Goal: Task Accomplishment & Management: Use online tool/utility

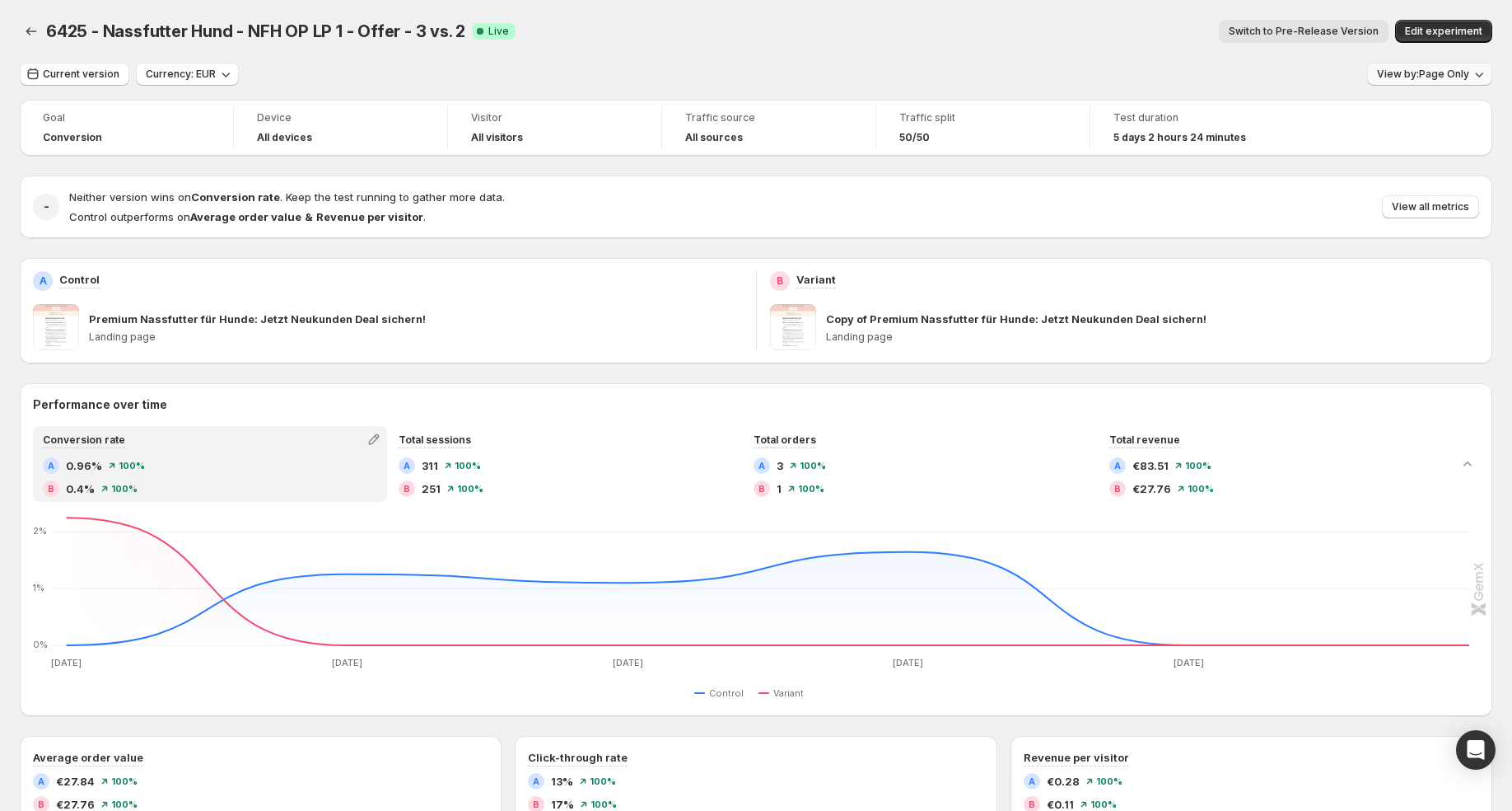
click at [1470, 81] on button "View by: Page Only" at bounding box center [1430, 73] width 125 height 23
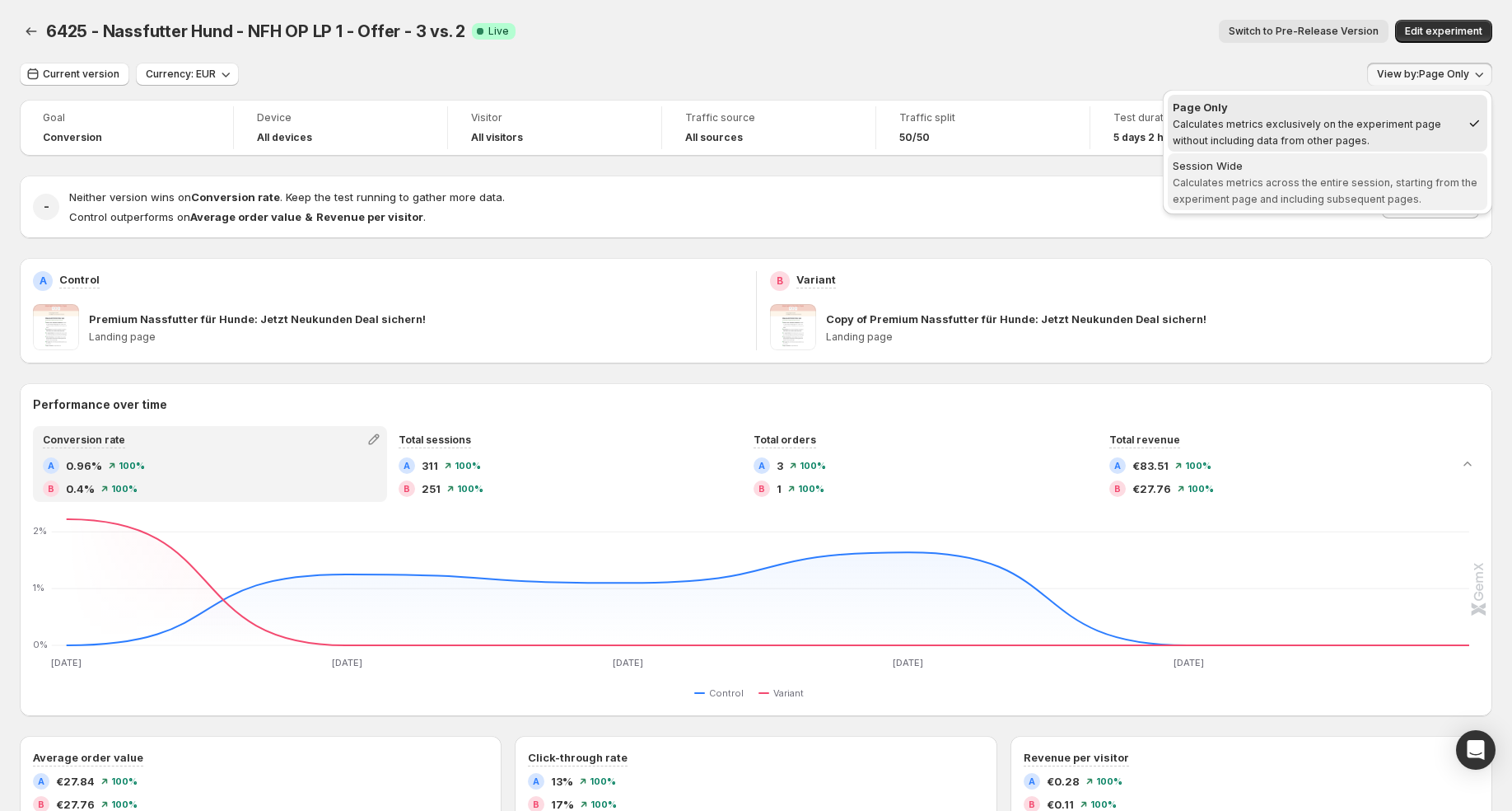
click at [1338, 173] on span "Session Wide Calculates metrics across the entire session, starting from the ex…" at bounding box center [1327, 182] width 309 height 50
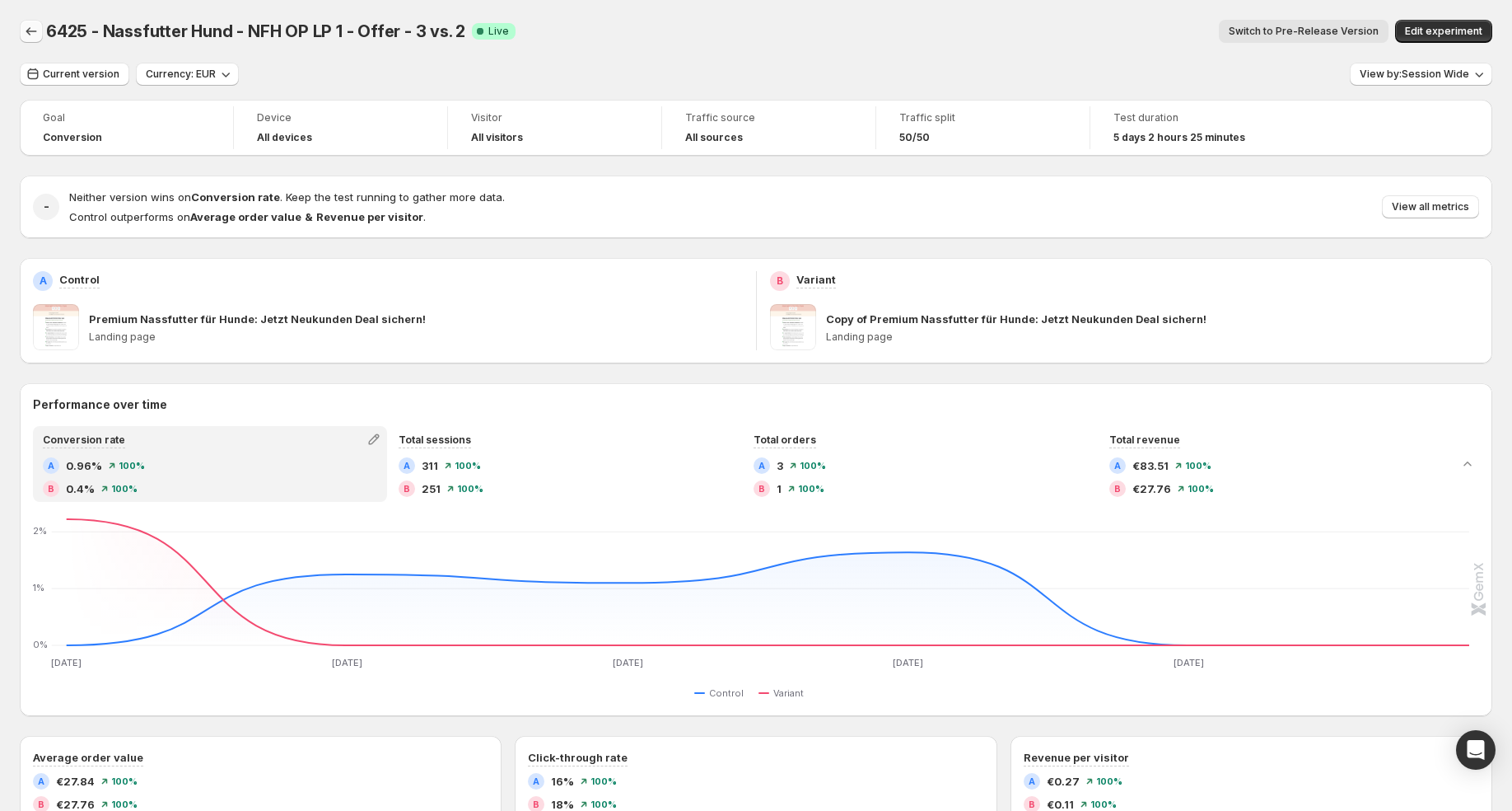
click at [25, 21] on button "Back" at bounding box center [31, 31] width 23 height 23
